Goal: Navigation & Orientation: Find specific page/section

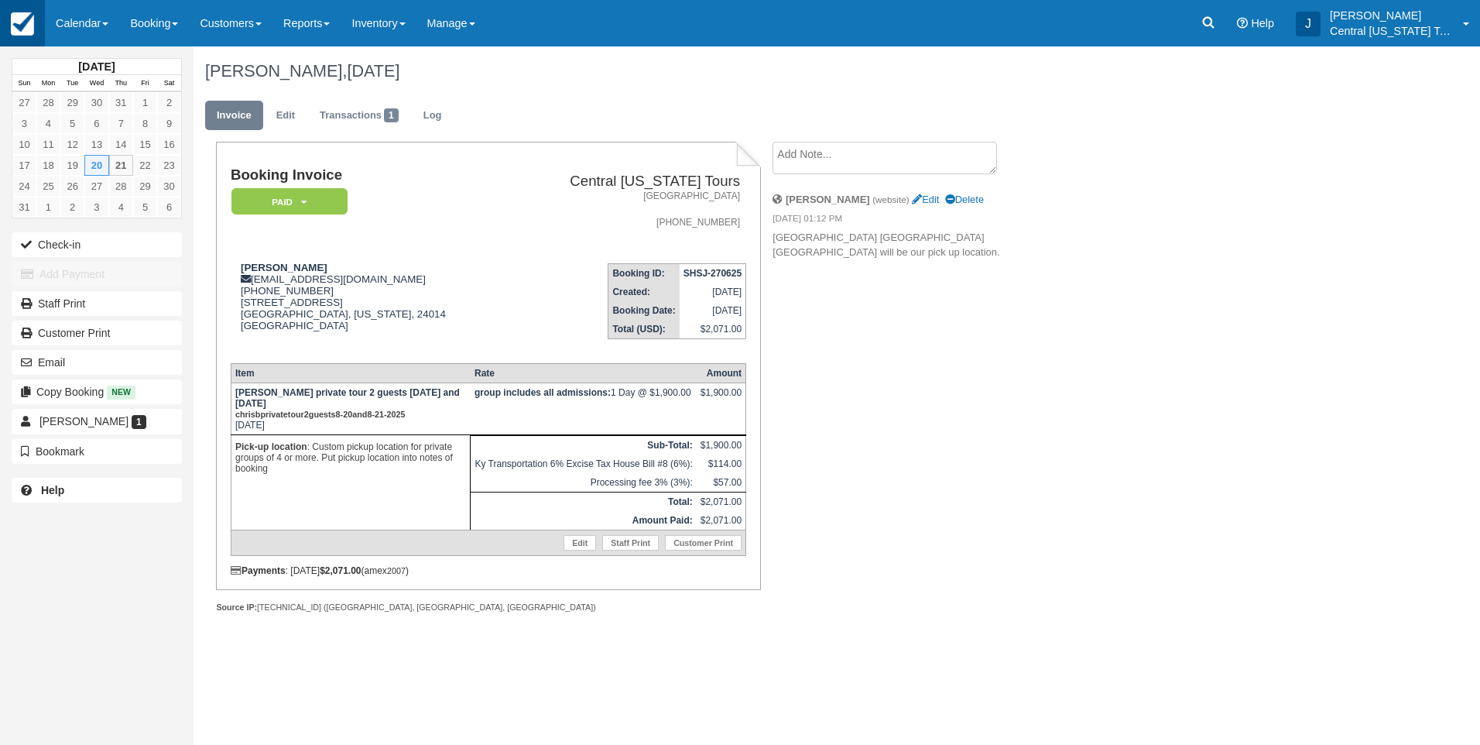
click at [22, 27] on img at bounding box center [22, 23] width 23 height 23
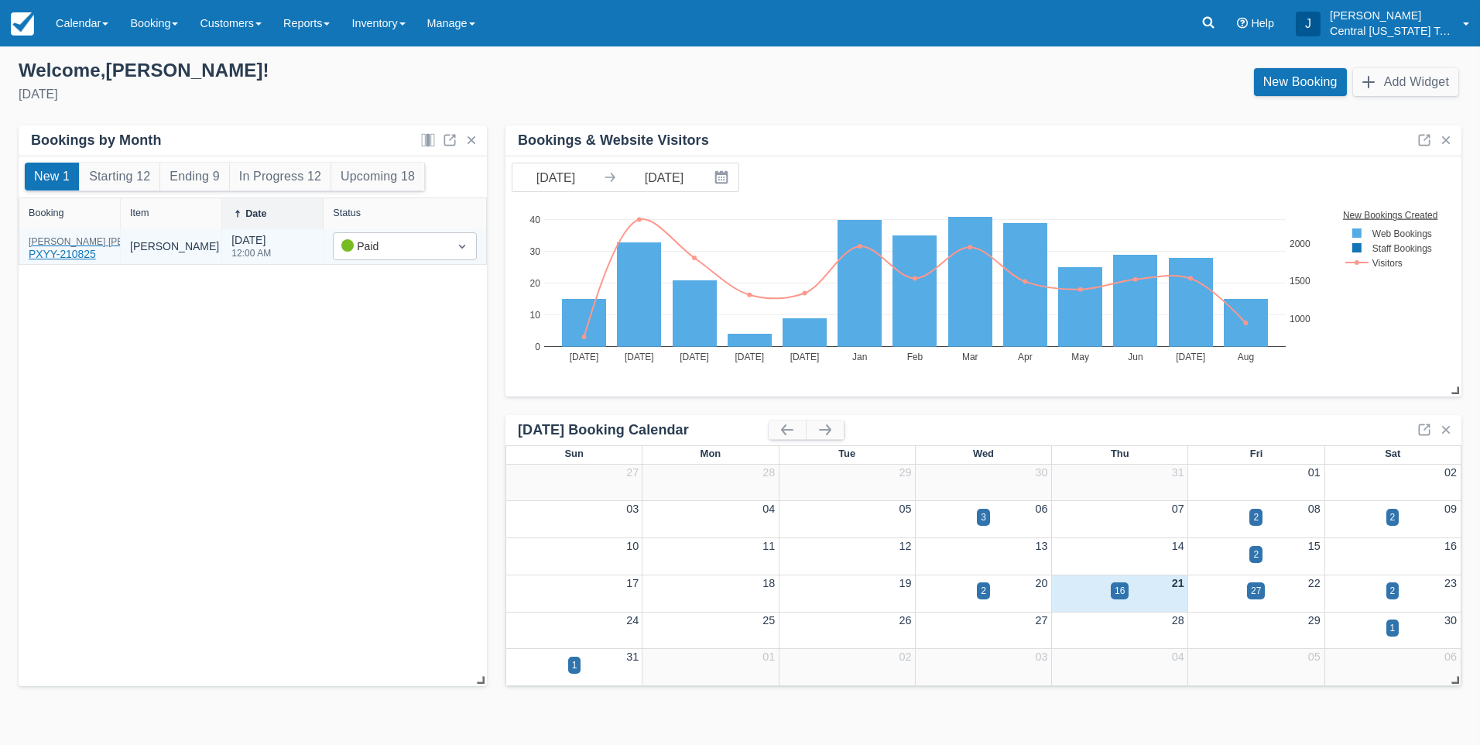
click at [79, 259] on div "[PERSON_NAME] PXYY-210825" at bounding box center [107, 250] width 156 height 26
